Goal: Task Accomplishment & Management: Use online tool/utility

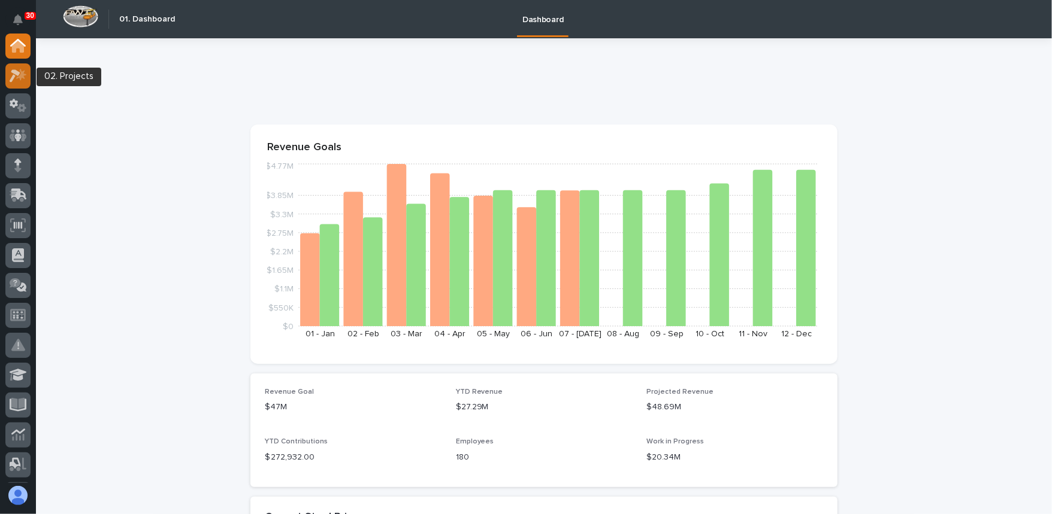
click at [24, 84] on div at bounding box center [17, 75] width 25 height 25
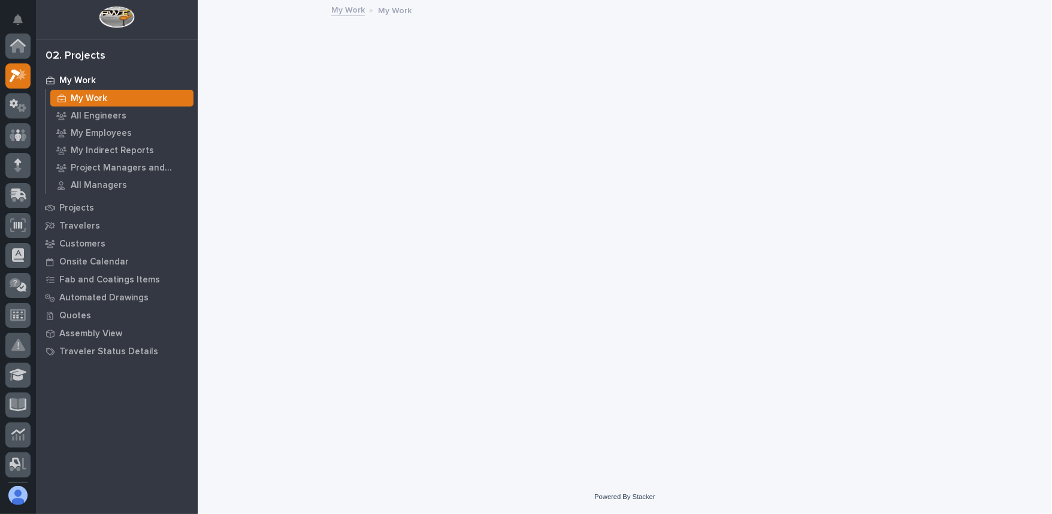
scroll to position [29, 0]
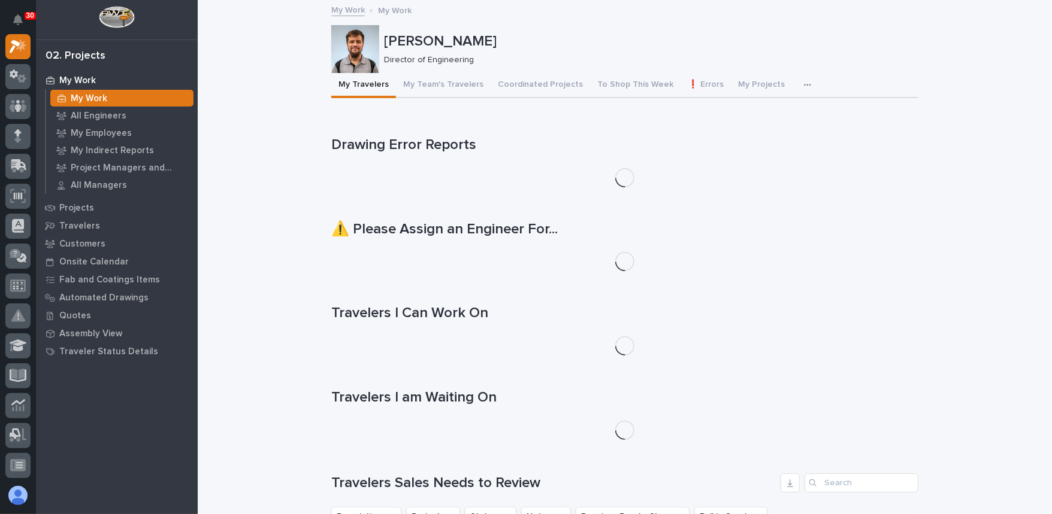
click at [622, 84] on button "To Shop This Week" at bounding box center [635, 85] width 90 height 25
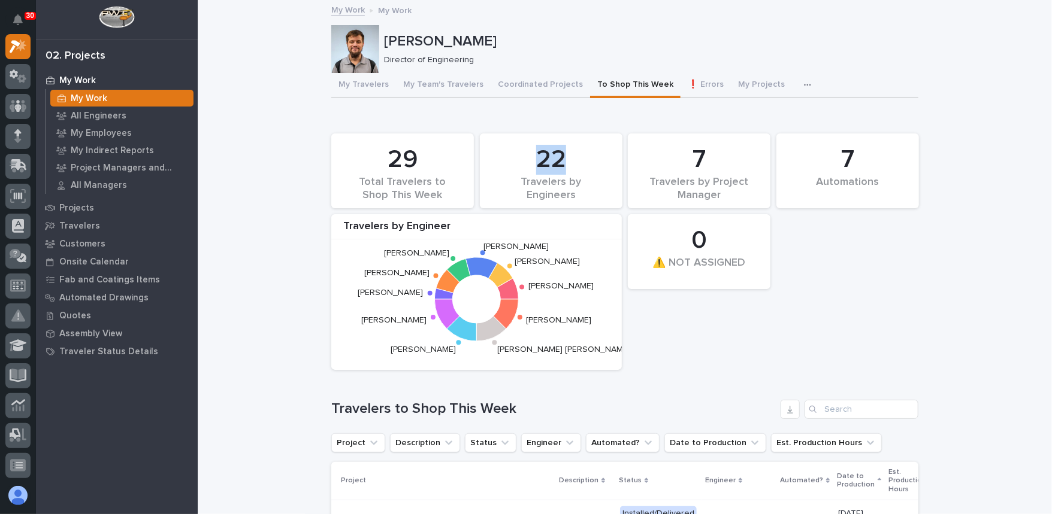
drag, startPoint x: 537, startPoint y: 157, endPoint x: 559, endPoint y: 158, distance: 22.8
click at [559, 158] on div "22" at bounding box center [551, 160] width 102 height 30
click at [553, 164] on div "22" at bounding box center [551, 160] width 102 height 30
drag, startPoint x: 543, startPoint y: 163, endPoint x: 562, endPoint y: 164, distance: 19.8
click at [562, 164] on div "22" at bounding box center [551, 160] width 102 height 30
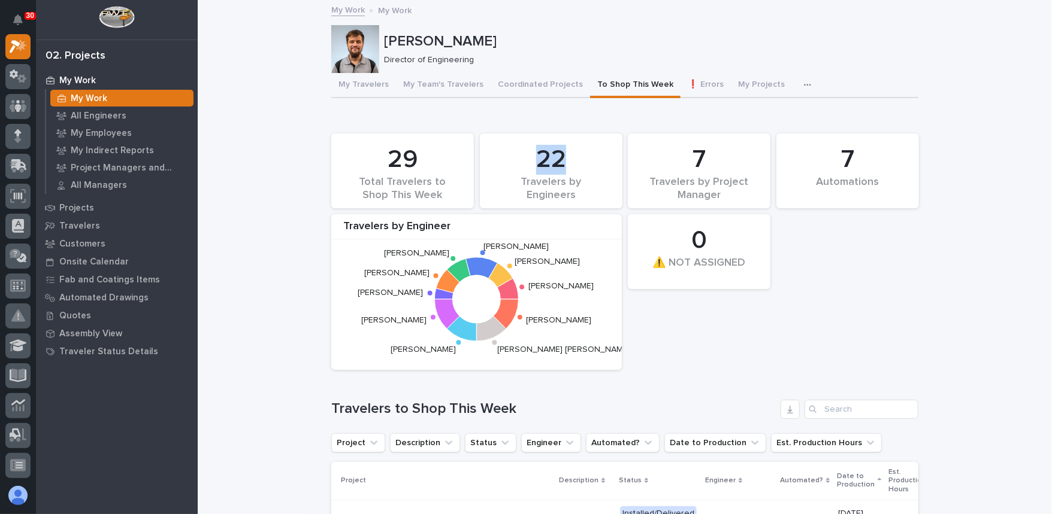
click at [561, 165] on div "22" at bounding box center [551, 160] width 102 height 30
click at [576, 162] on div "22" at bounding box center [551, 160] width 102 height 30
